Goal: Task Accomplishment & Management: Manage account settings

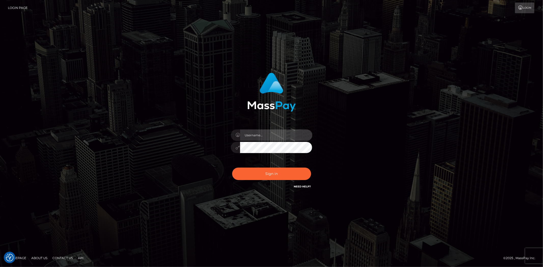
type input "Bern.Spree"
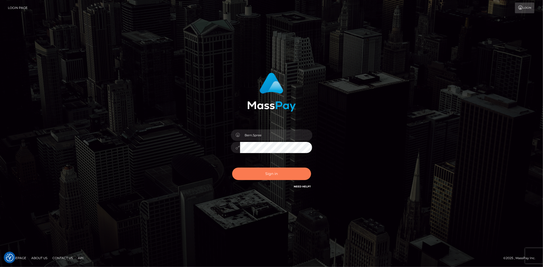
click at [263, 168] on button "Sign in" at bounding box center [271, 174] width 79 height 12
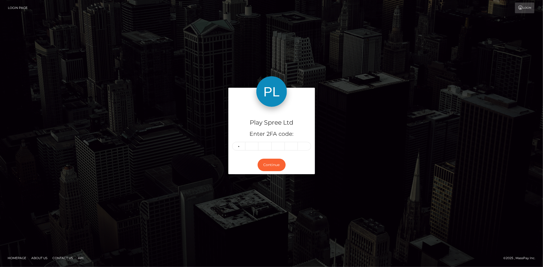
type input "5"
type input "2"
type input "1"
type input "0"
type input "1"
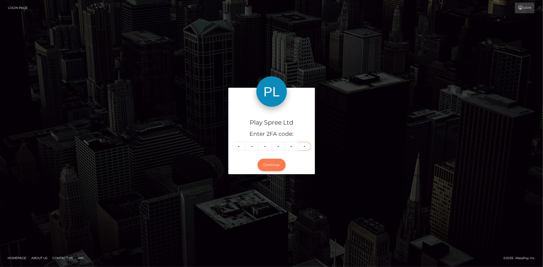
type input "1"
click at [269, 167] on button "Continue" at bounding box center [271, 165] width 28 height 12
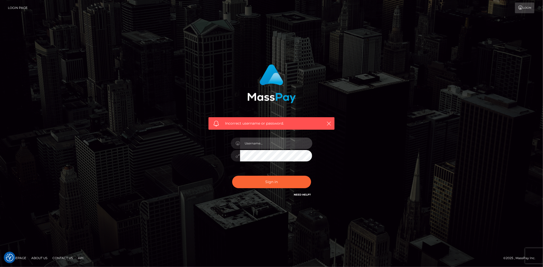
click at [282, 145] on input "text" at bounding box center [276, 143] width 72 height 11
type input "Bern.Spree"
click at [276, 182] on button "Sign in" at bounding box center [271, 182] width 79 height 12
click at [261, 183] on button "Sign in" at bounding box center [271, 182] width 79 height 12
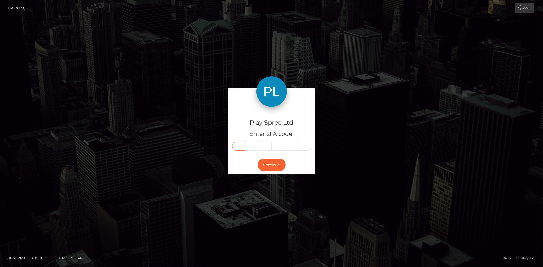
click at [239, 148] on input "text" at bounding box center [238, 146] width 13 height 9
type input "6"
type input "2"
type input "0"
type input "2"
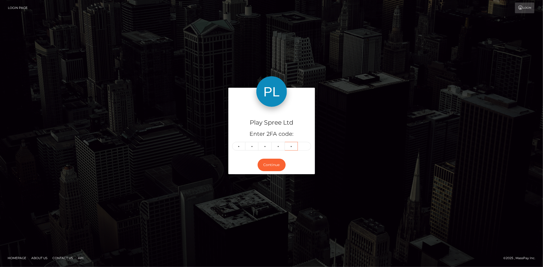
type input "5"
type input "7"
click at [269, 163] on button "Continue" at bounding box center [271, 165] width 28 height 12
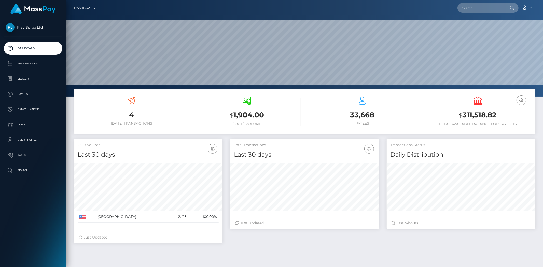
scroll to position [90, 149]
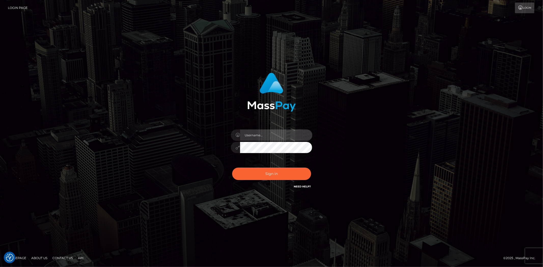
drag, startPoint x: 255, startPoint y: 135, endPoint x: 259, endPoint y: 138, distance: 4.9
click at [255, 135] on input "text" at bounding box center [276, 134] width 72 height 11
type input "Bern.Spree"
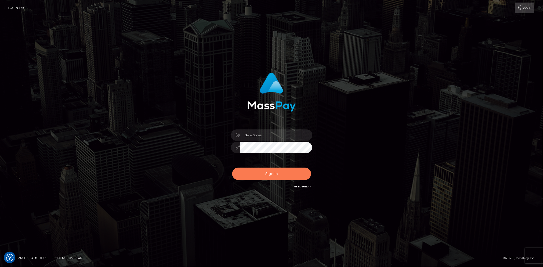
click at [246, 169] on button "Sign in" at bounding box center [271, 174] width 79 height 12
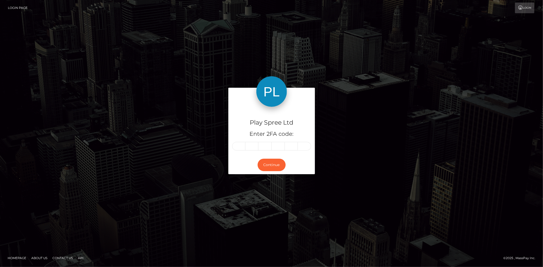
click at [236, 142] on input "text" at bounding box center [238, 146] width 13 height 9
type input "1"
type input "5"
type input "2"
type input "7"
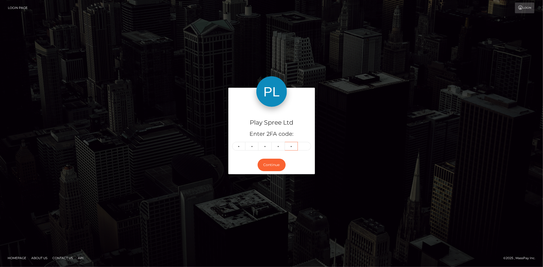
type input "3"
type input "6"
click at [273, 161] on button "Continue" at bounding box center [271, 165] width 28 height 12
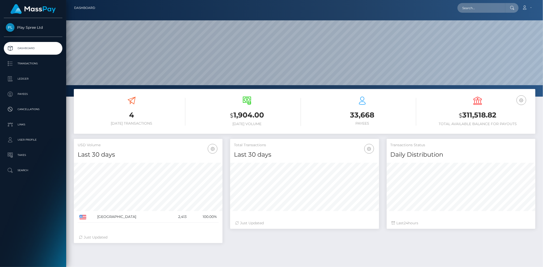
scroll to position [90, 149]
drag, startPoint x: 0, startPoint y: 0, endPoint x: 499, endPoint y: 115, distance: 512.1
click at [499, 115] on h3 "$ 311,518.82" at bounding box center [478, 115] width 108 height 10
copy h3 "311,518.82"
